Goal: Navigation & Orientation: Find specific page/section

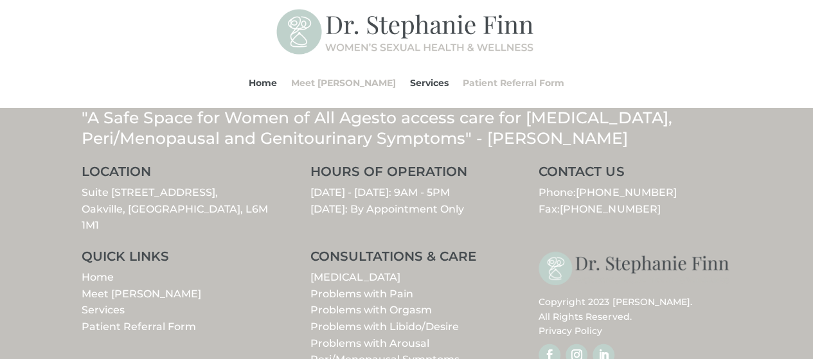
scroll to position [1648, 0]
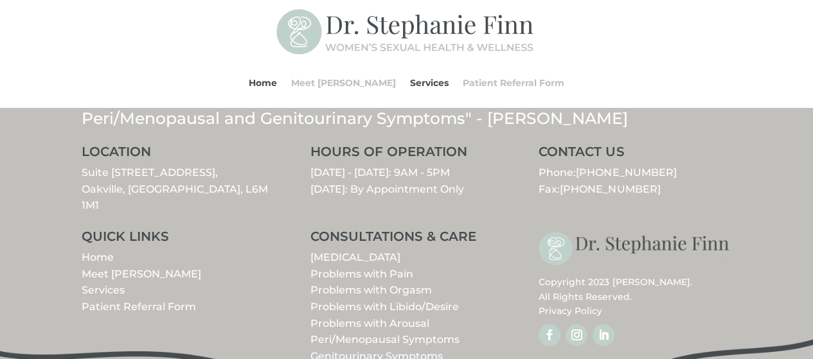
click at [137, 301] on link "Patient Referral Form" at bounding box center [139, 307] width 114 height 12
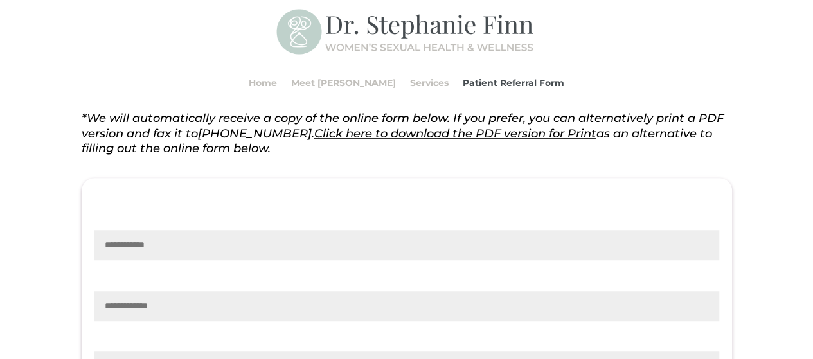
scroll to position [321, 0]
click at [277, 78] on link "Home" at bounding box center [263, 82] width 28 height 49
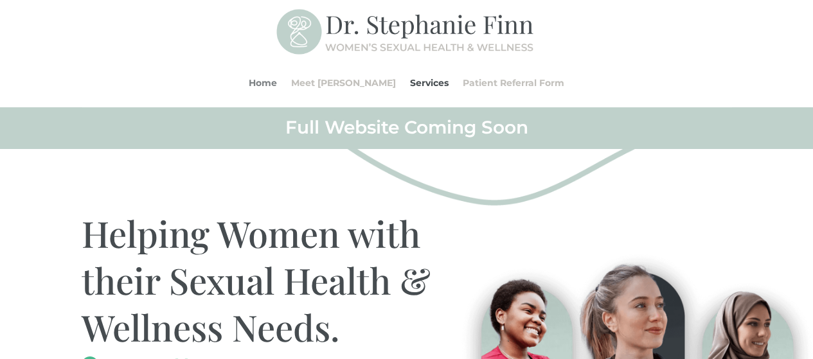
click at [277, 84] on link "Home" at bounding box center [263, 82] width 28 height 49
